Goal: Information Seeking & Learning: Find specific fact

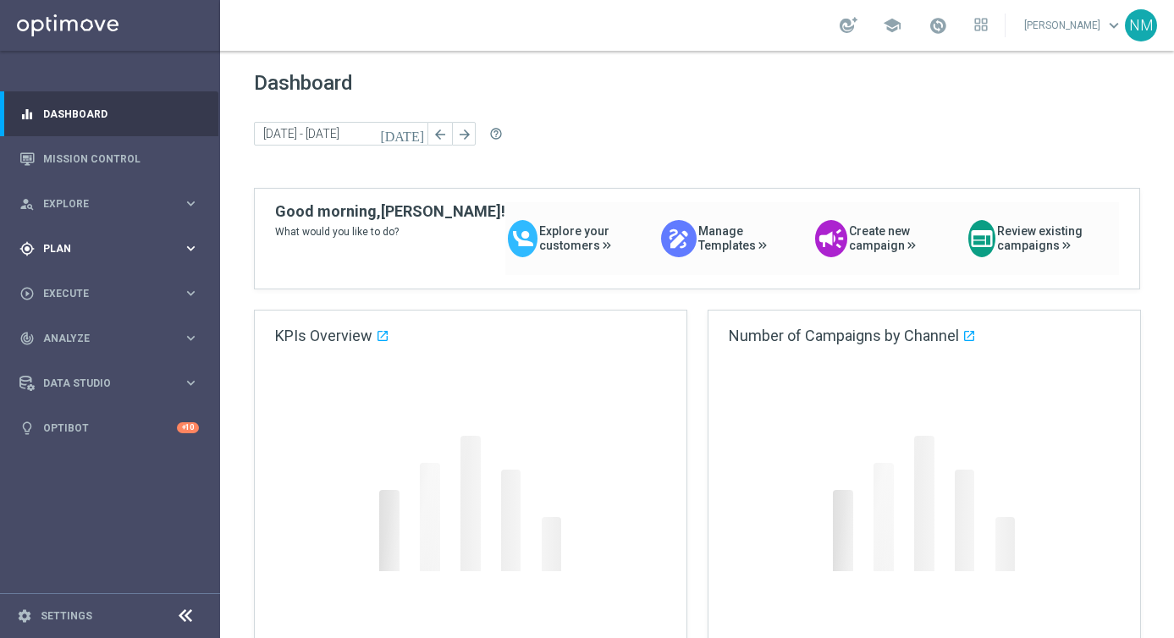
click at [82, 253] on div "gps_fixed Plan" at bounding box center [100, 248] width 163 height 15
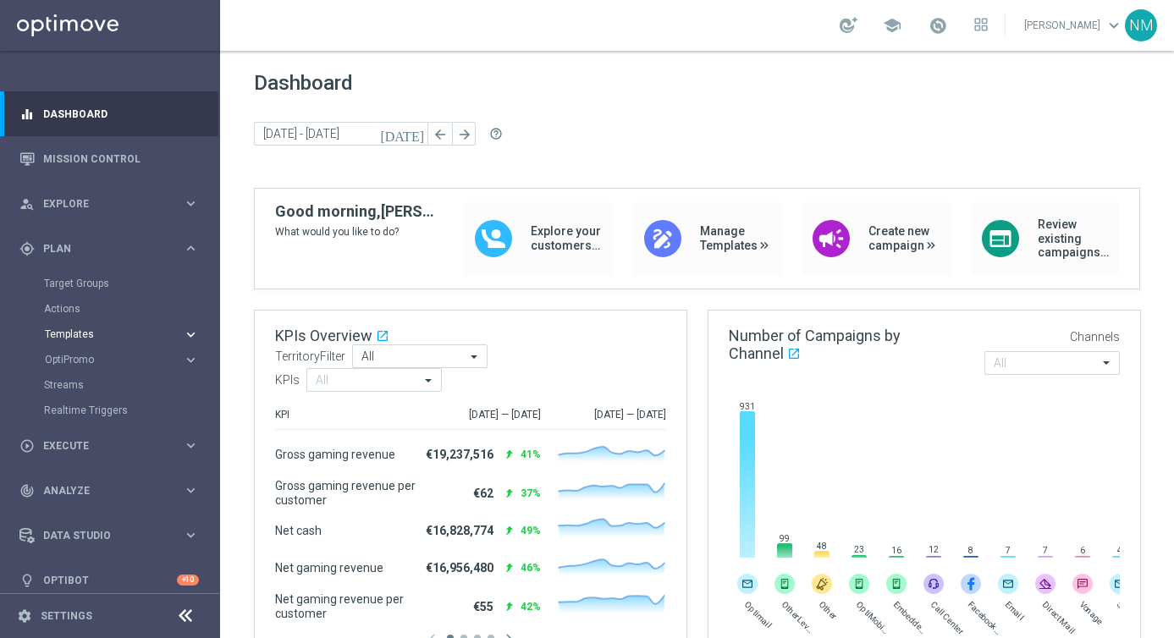
click at [102, 337] on span "Templates" at bounding box center [105, 334] width 121 height 10
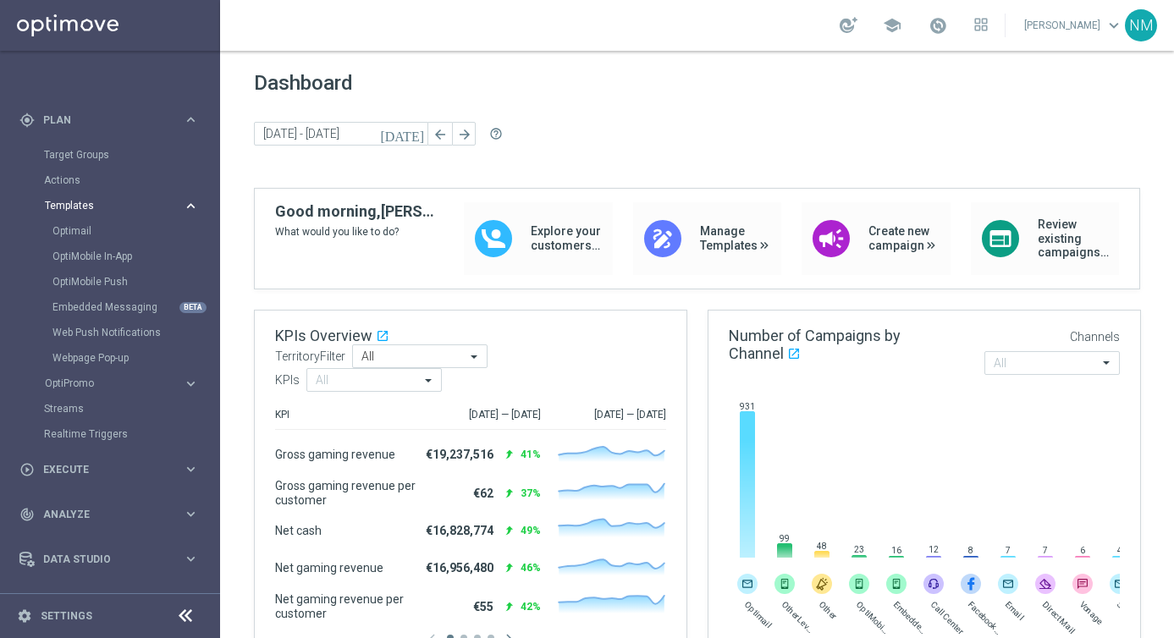
scroll to position [133, 0]
click at [102, 385] on button "OptiPromo keyboard_arrow_right" at bounding box center [122, 379] width 156 height 14
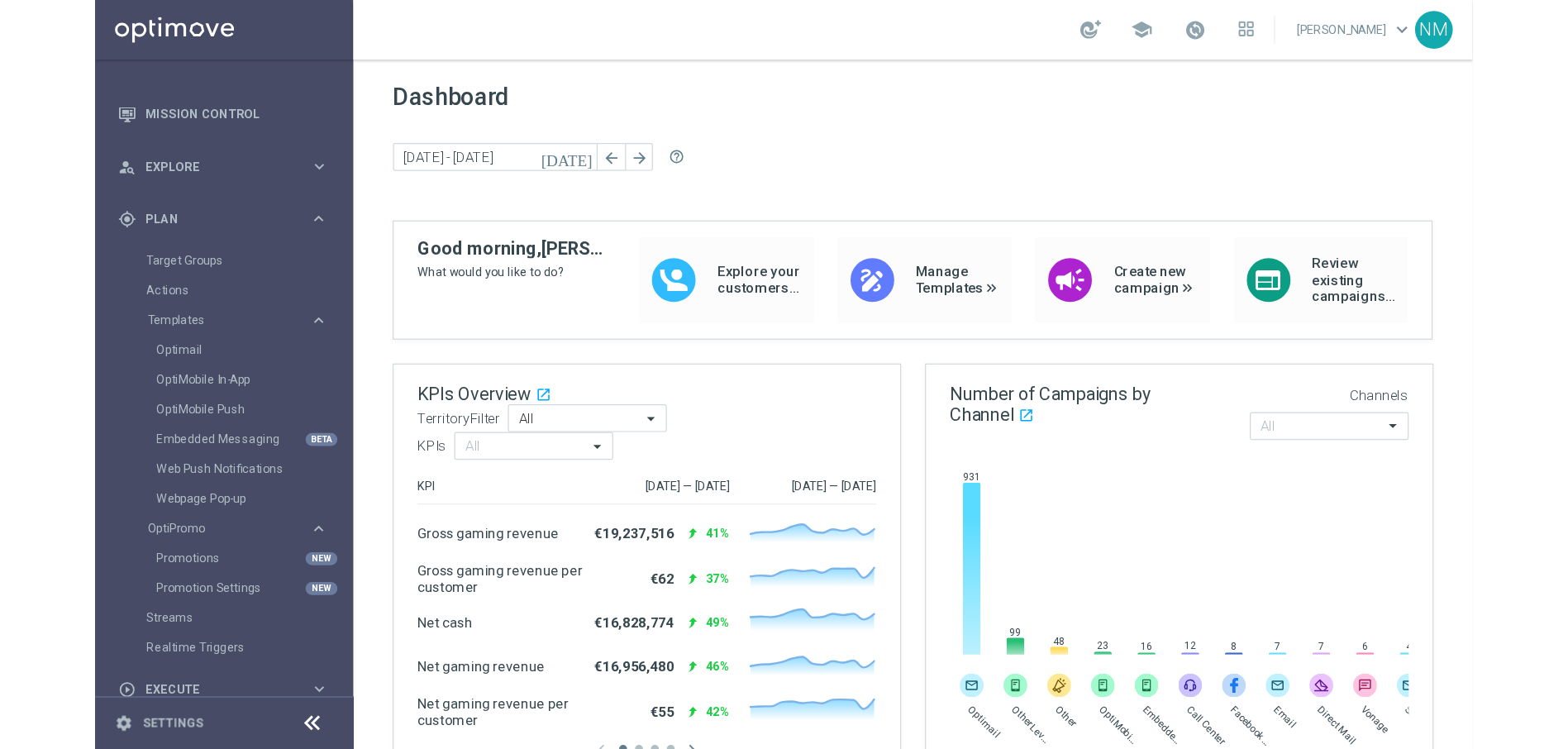
scroll to position [0, 0]
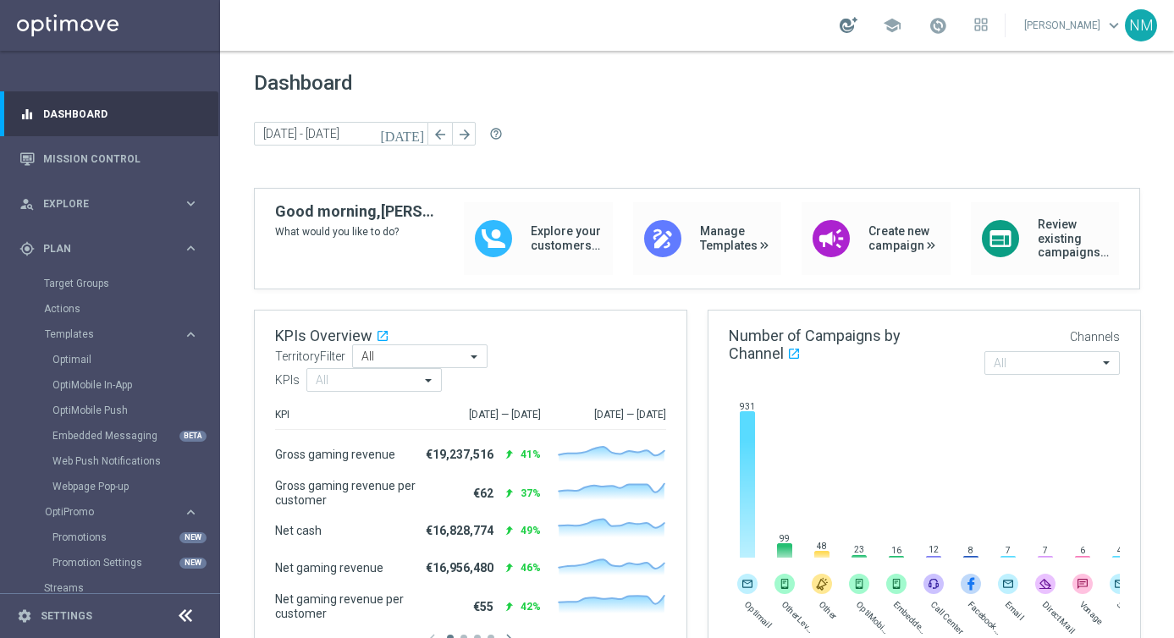
click at [849, 28] on div at bounding box center [848, 25] width 18 height 16
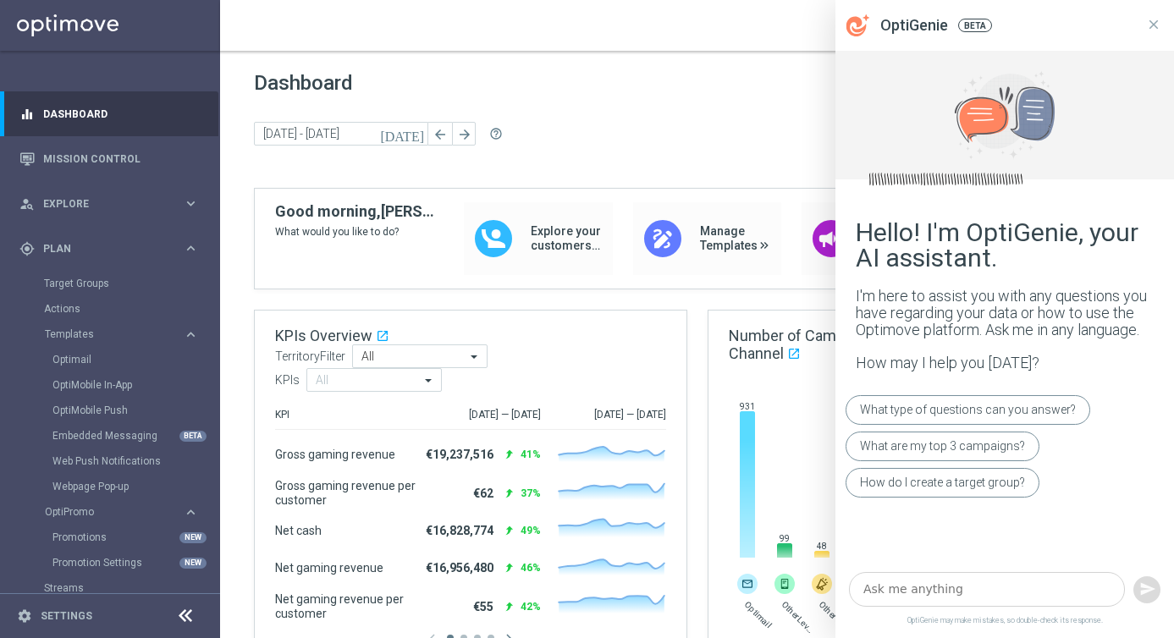
click at [911, 583] on textarea at bounding box center [987, 589] width 276 height 35
type textarea "where to find dynamic mail?"
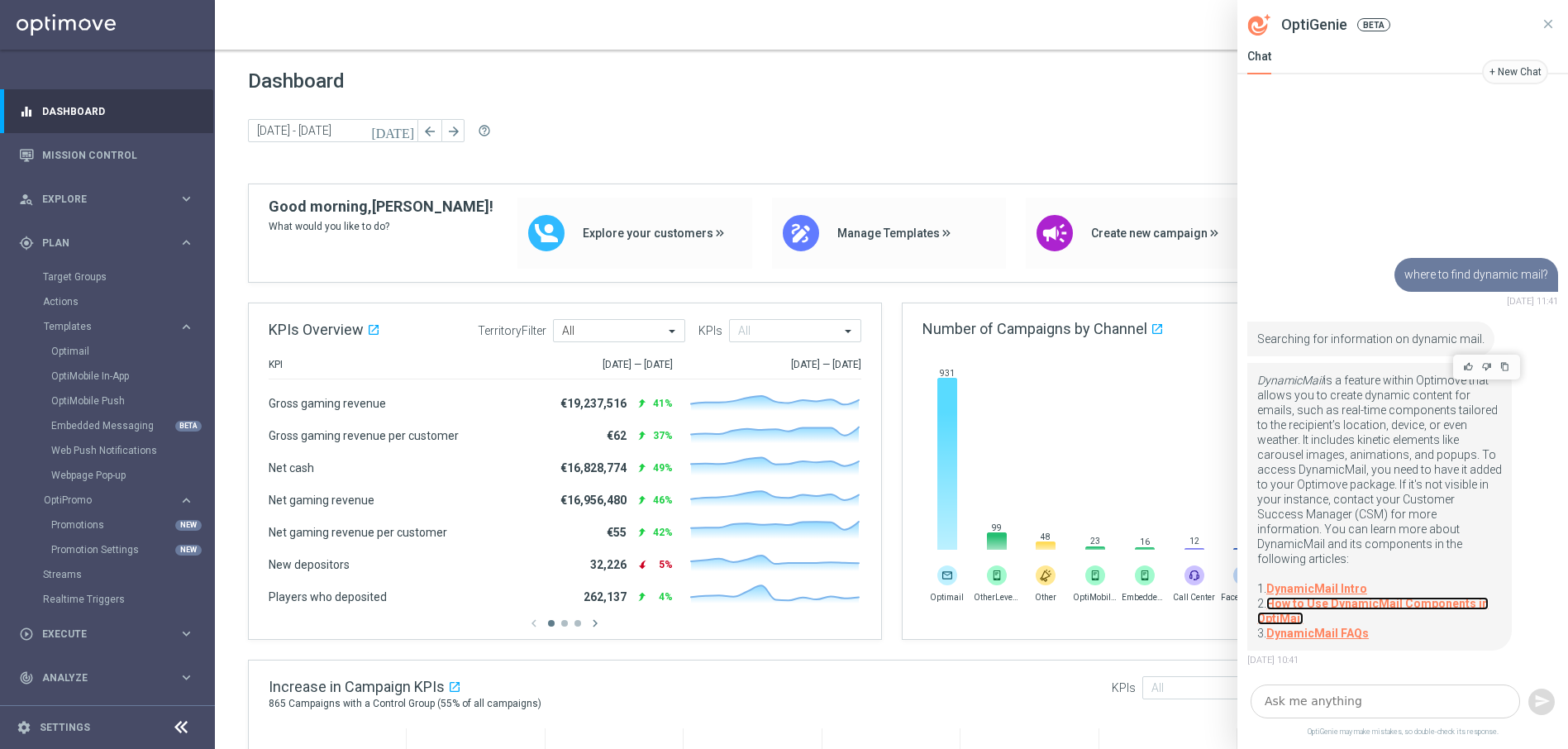
click at [1146, 606] on link "How to Use DynamicMail Components in OptiMail" at bounding box center [1373, 610] width 232 height 28
